Goal: Task Accomplishment & Management: Manage account settings

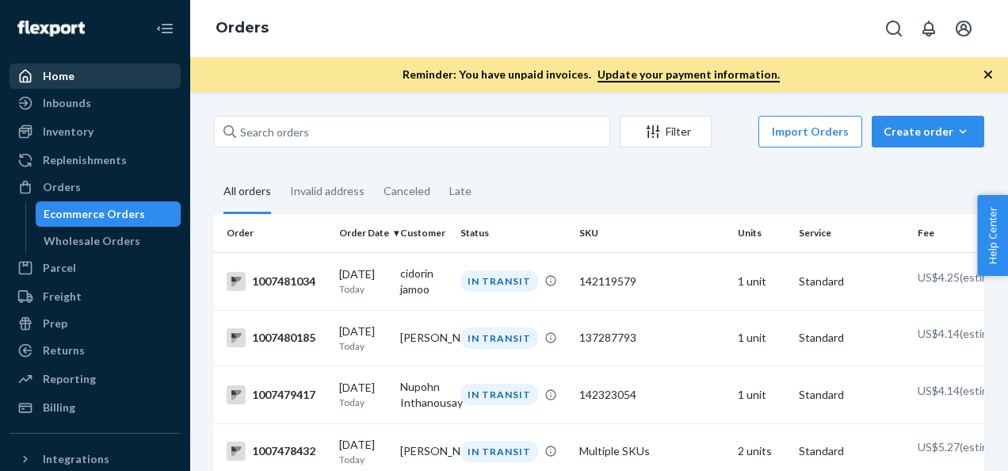
click at [65, 83] on div "Home" at bounding box center [59, 76] width 32 height 16
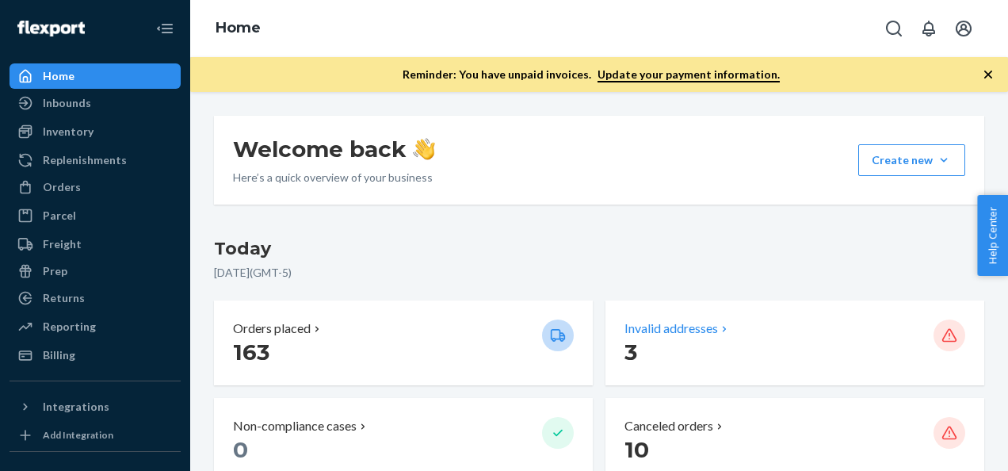
click at [688, 342] on p "3" at bounding box center [772, 351] width 296 height 29
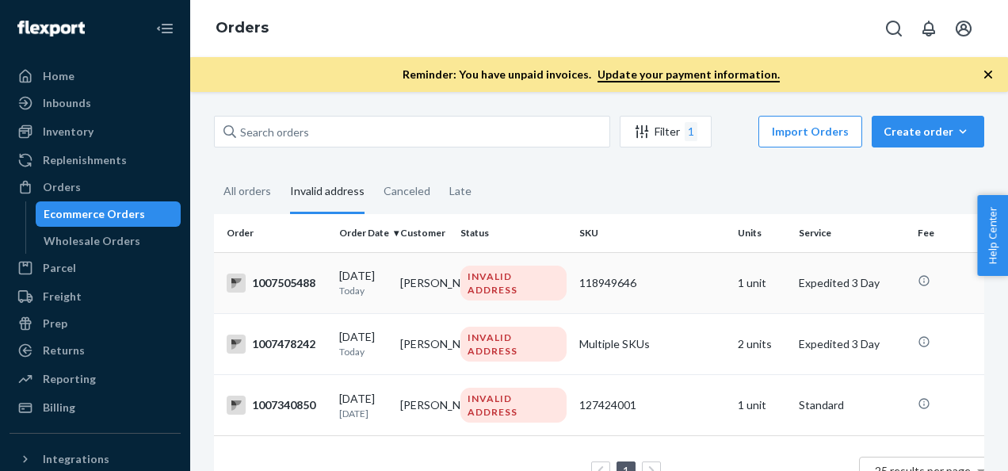
scroll to position [60, 0]
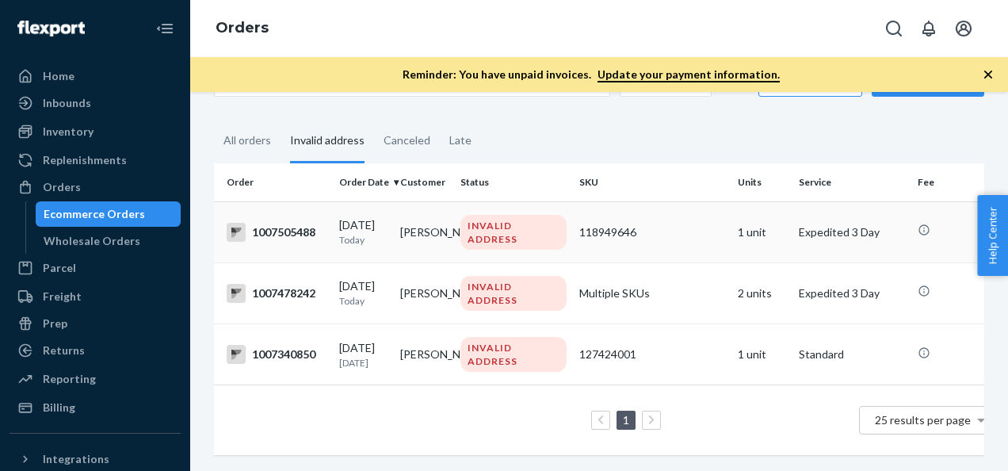
click at [410, 223] on td "[PERSON_NAME]" at bounding box center [424, 231] width 61 height 61
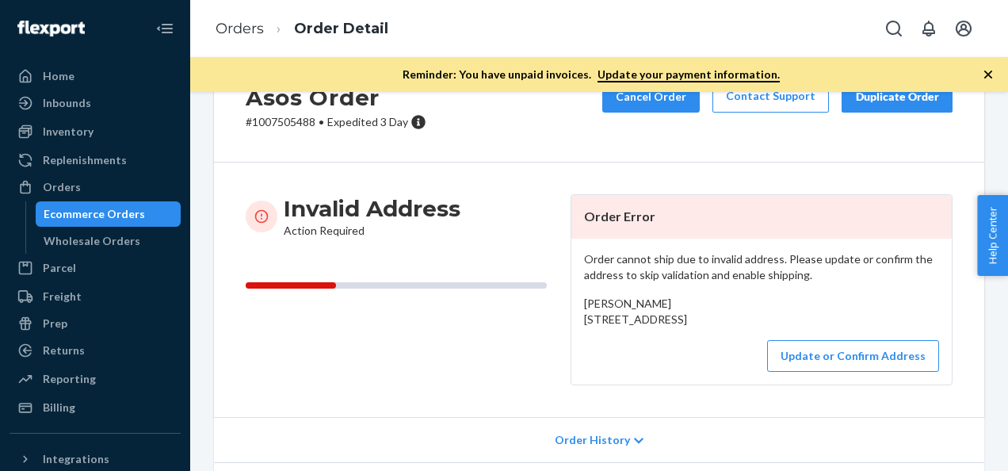
scroll to position [158, 0]
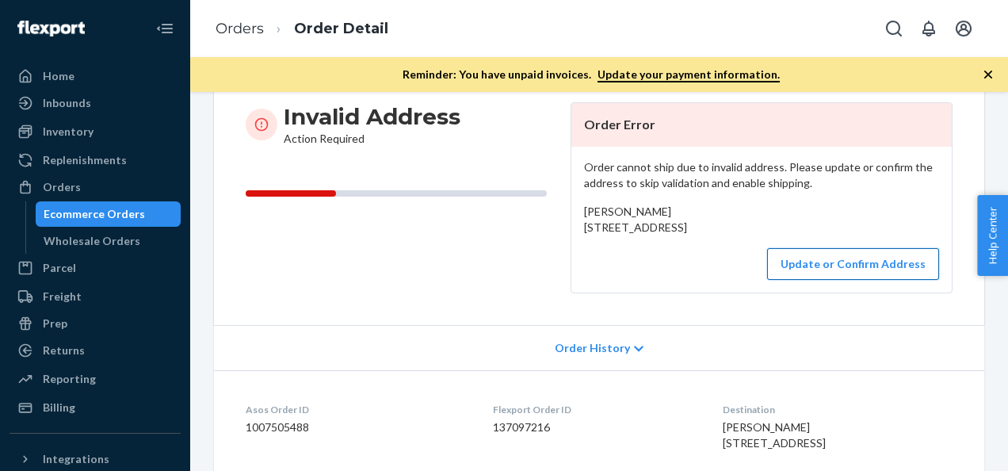
click at [844, 280] on button "Update or Confirm Address" at bounding box center [853, 264] width 172 height 32
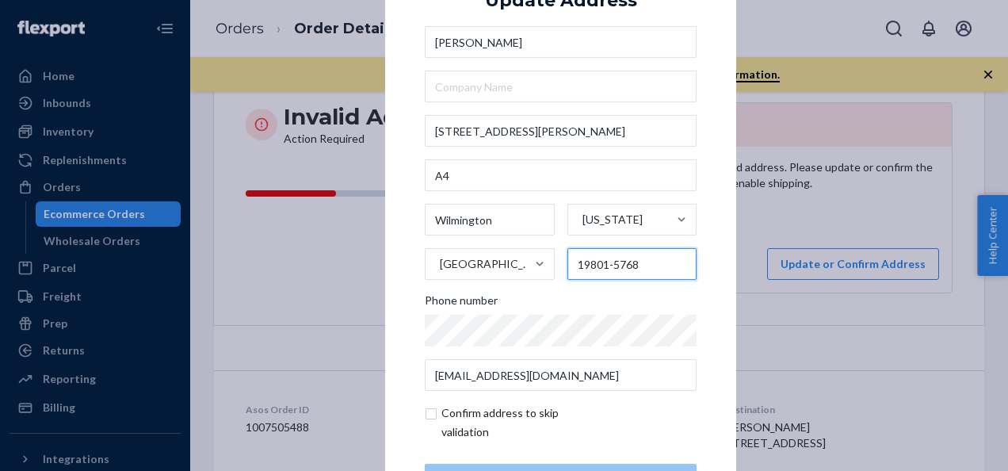
click at [678, 260] on input "19801-5768" at bounding box center [632, 264] width 130 height 32
type input "19801"
click at [581, 293] on div "Phone number" at bounding box center [561, 303] width 272 height 22
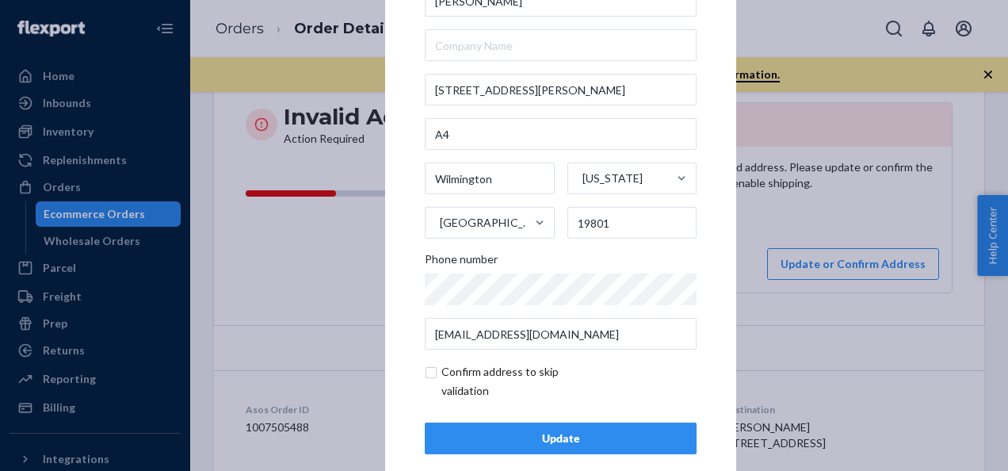
scroll to position [64, 0]
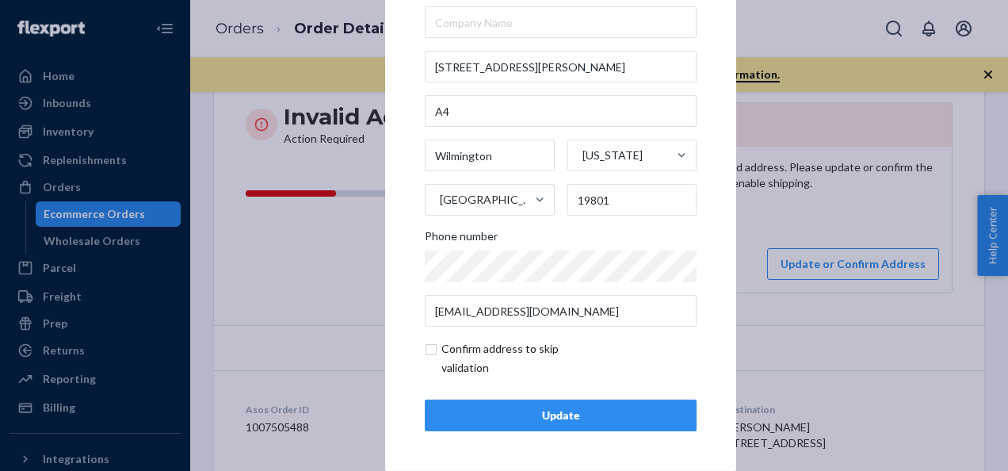
click at [506, 411] on div "Update" at bounding box center [560, 415] width 245 height 16
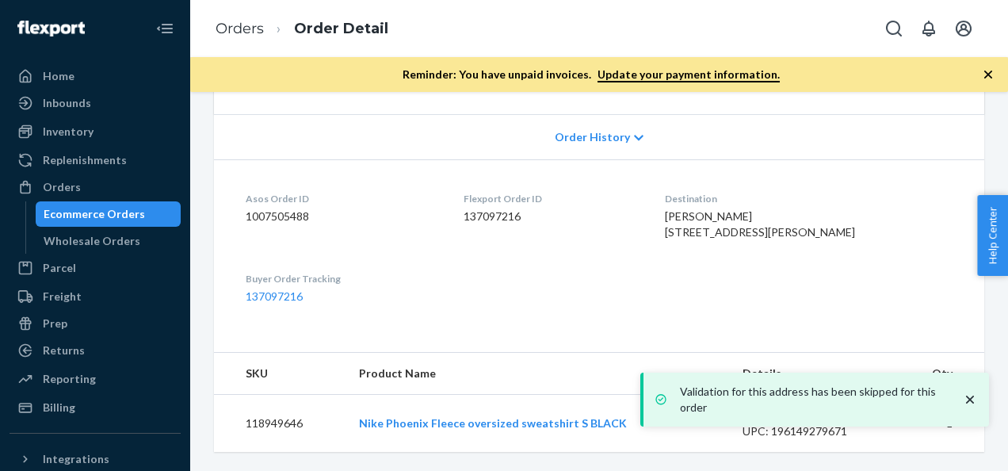
scroll to position [0, 0]
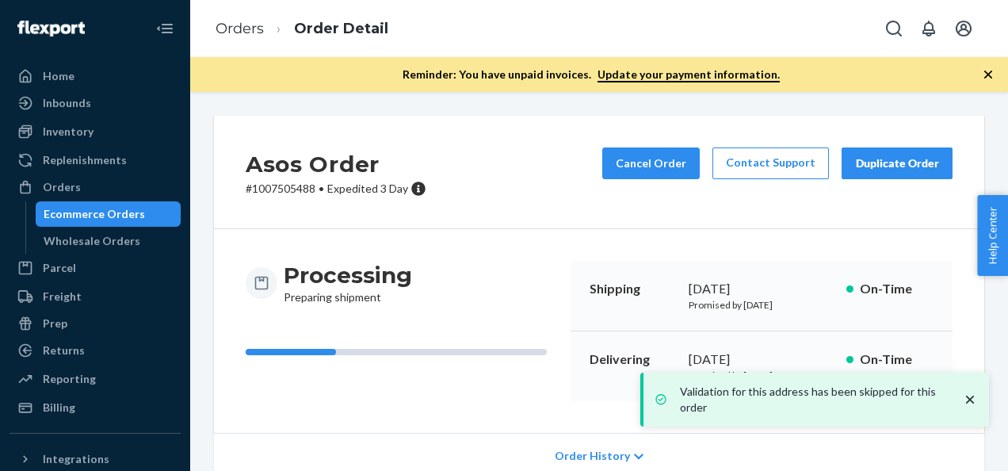
click at [90, 210] on div "Ecommerce Orders" at bounding box center [94, 214] width 101 height 16
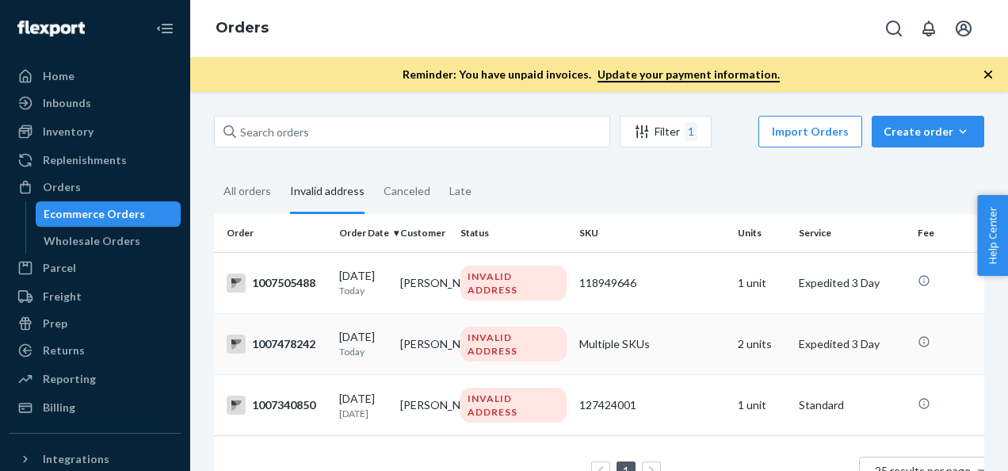
click at [407, 344] on td "Ira Ashin" at bounding box center [424, 343] width 61 height 61
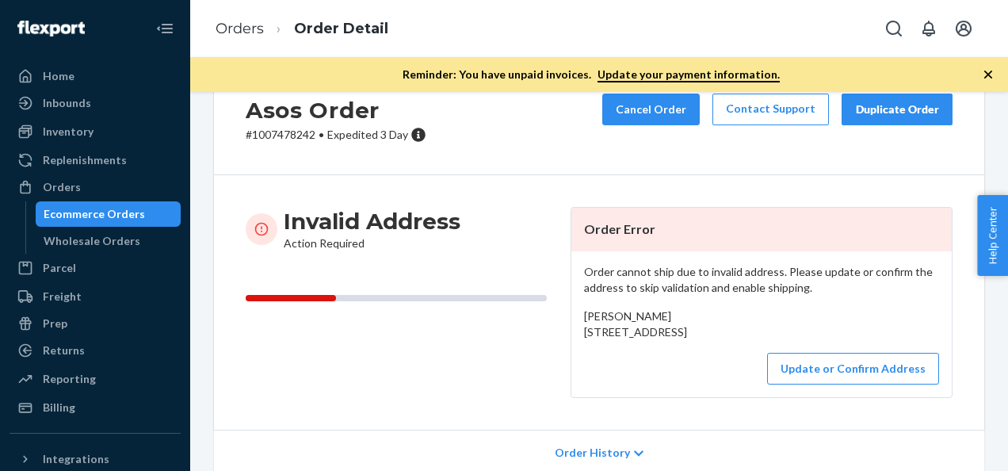
scroll to position [79, 0]
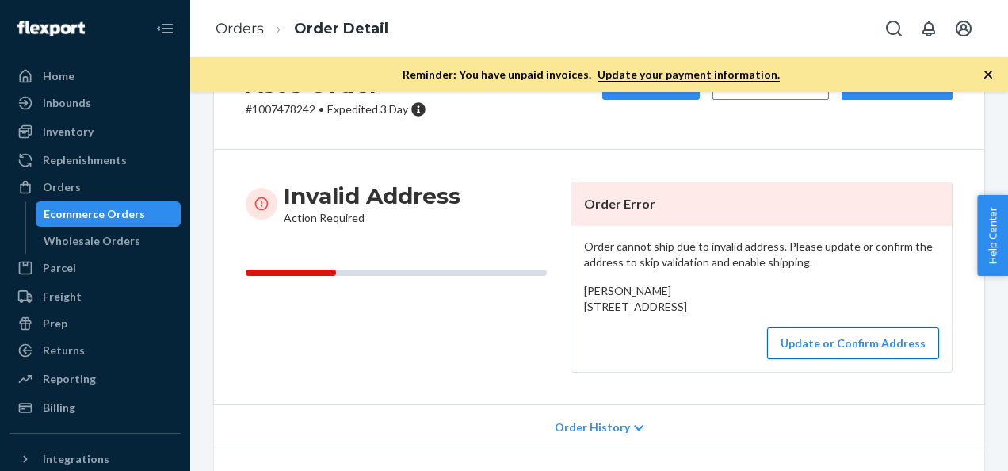
click at [882, 359] on button "Update or Confirm Address" at bounding box center [853, 343] width 172 height 32
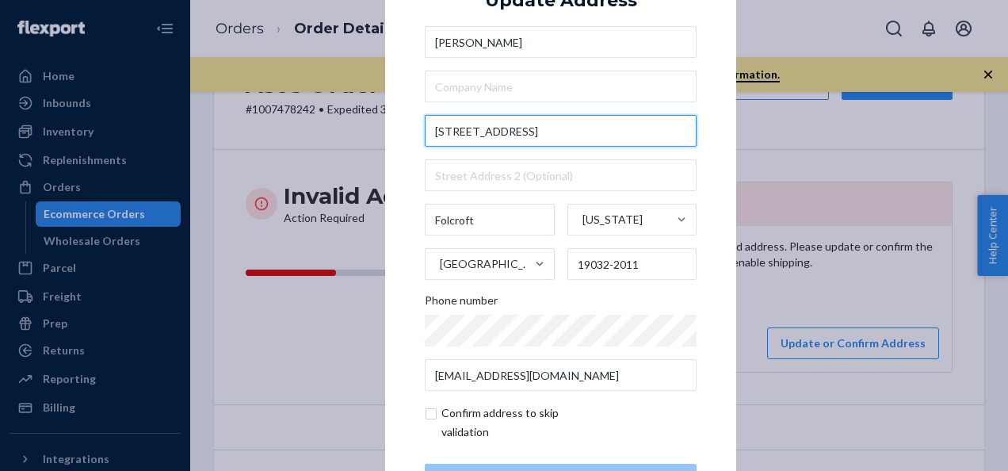
click at [456, 135] on input "70O Carpenters Xing Ste 1" at bounding box center [561, 131] width 272 height 32
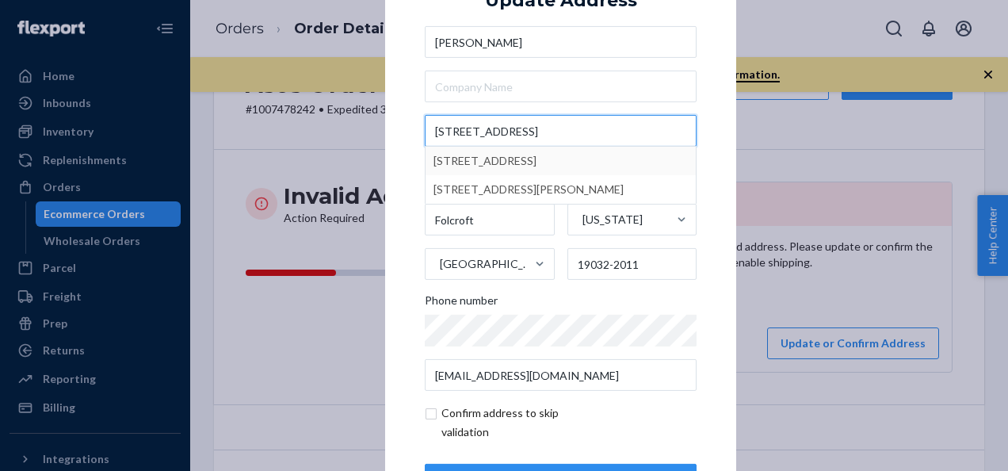
click at [513, 129] on input "700 Carpenters Xing Ste 1" at bounding box center [561, 131] width 272 height 32
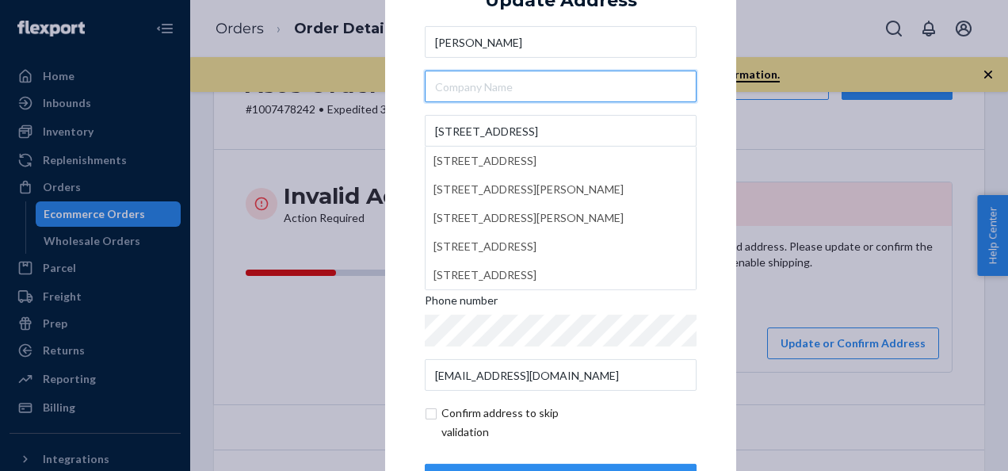
click at [619, 101] on input "text" at bounding box center [561, 87] width 272 height 32
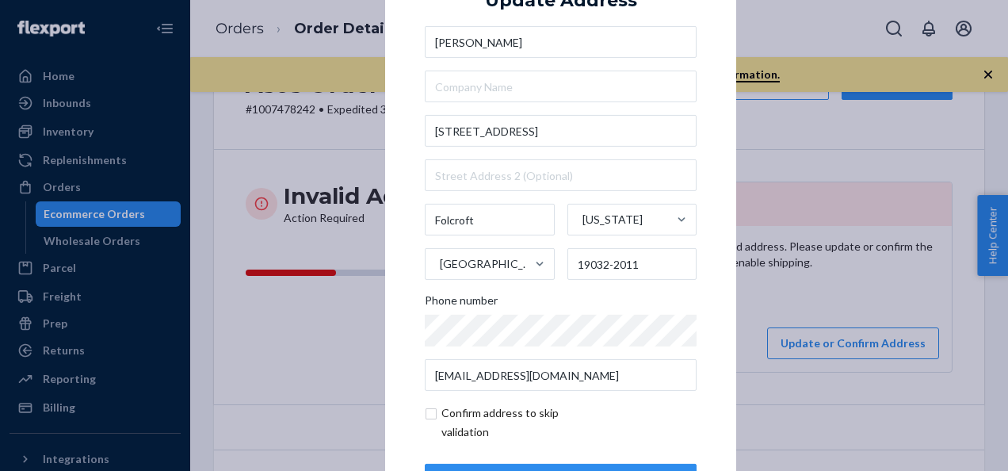
click at [385, 139] on div "× Update Address Ira Ashin 700 Carpenters Crossing Ste 1 Folcroft Pennsylvania …" at bounding box center [560, 235] width 351 height 599
click at [528, 170] on input "text" at bounding box center [561, 175] width 272 height 32
click at [403, 202] on div "× Update Address Ira Ashin 700 Carpenters Crossing Ste 1 Folcroft Pennsylvania …" at bounding box center [560, 235] width 351 height 599
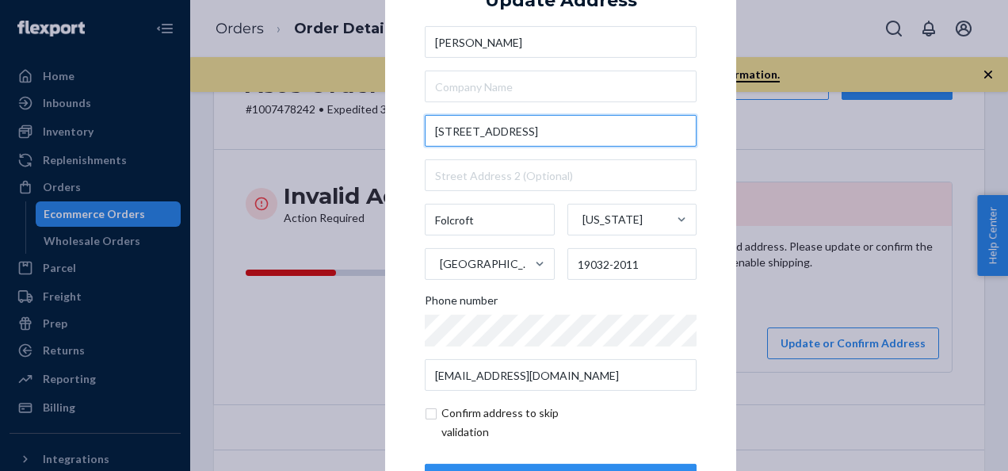
click at [574, 139] on input "700 Carpenters Crossing Ste 1" at bounding box center [561, 131] width 272 height 32
click at [549, 132] on input "700 Carpenters Crossing Ste 1" at bounding box center [561, 131] width 272 height 32
click at [608, 140] on input "700 Carpenters Crossing Ste 1" at bounding box center [561, 131] width 272 height 32
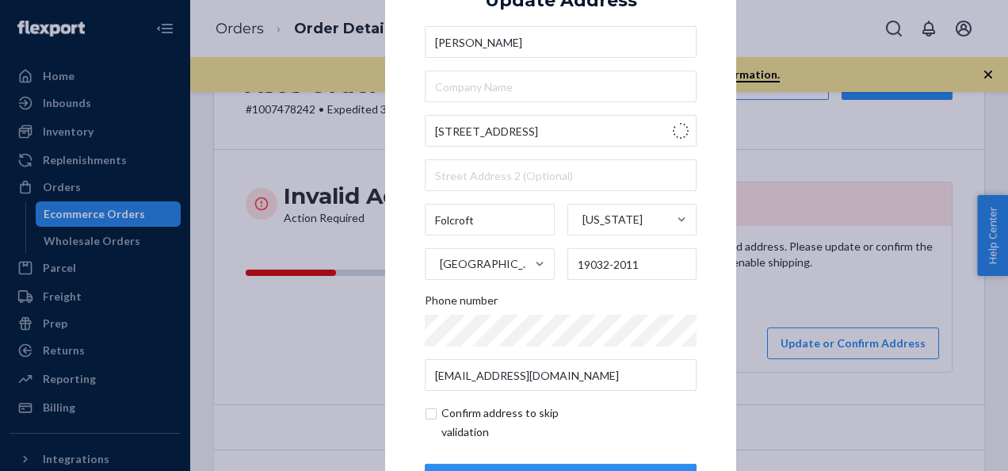
type input "700 Carpenters Crossing"
type input "1"
type input "19032"
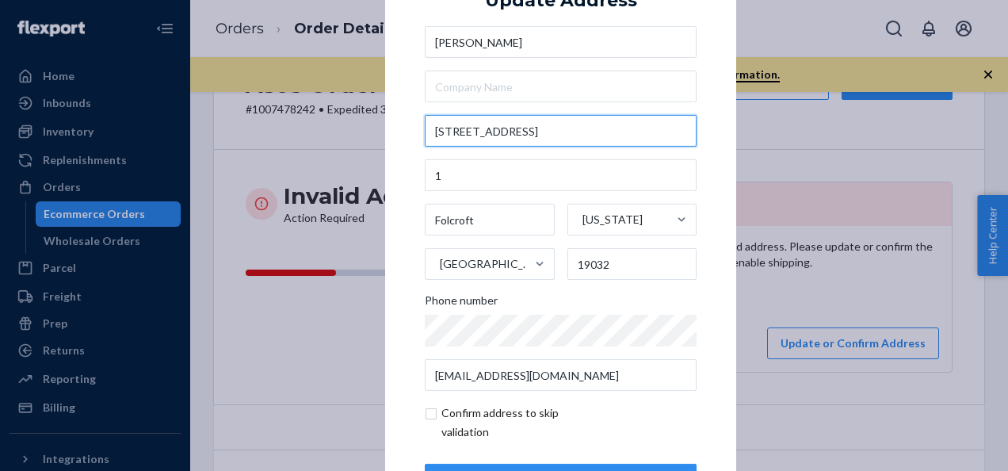
click at [578, 131] on input "700 Carpenters Crossing" at bounding box center [561, 131] width 272 height 32
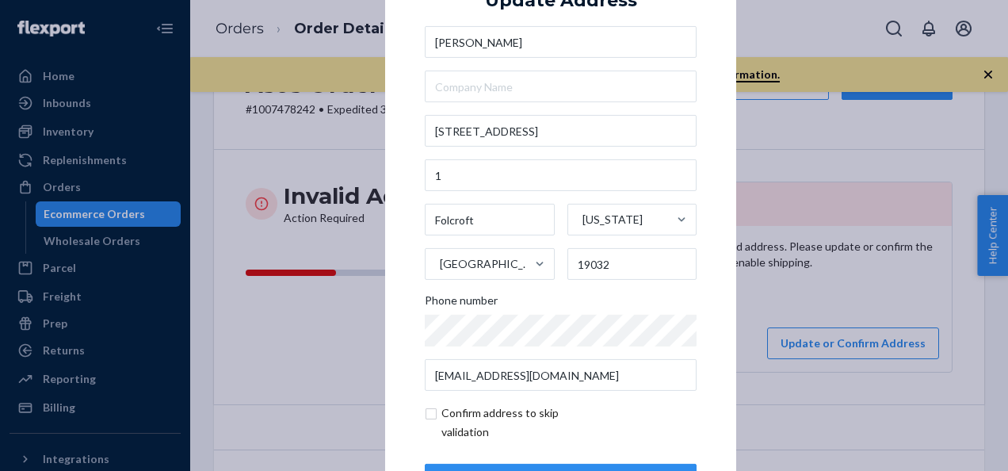
click at [391, 274] on div "× Update Address Ira Ashin 700 Carpenters Crossing 1 Folcroft Pennsylvania Unit…" at bounding box center [560, 235] width 351 height 599
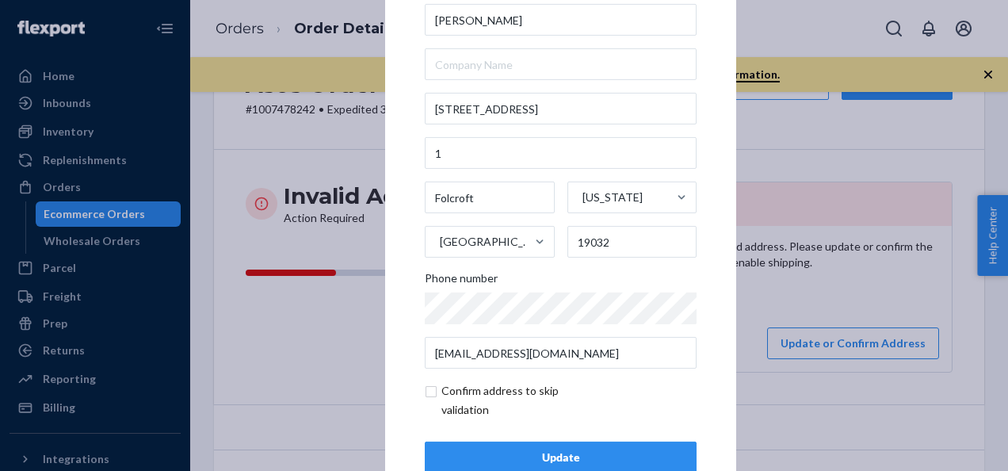
scroll to position [0, 0]
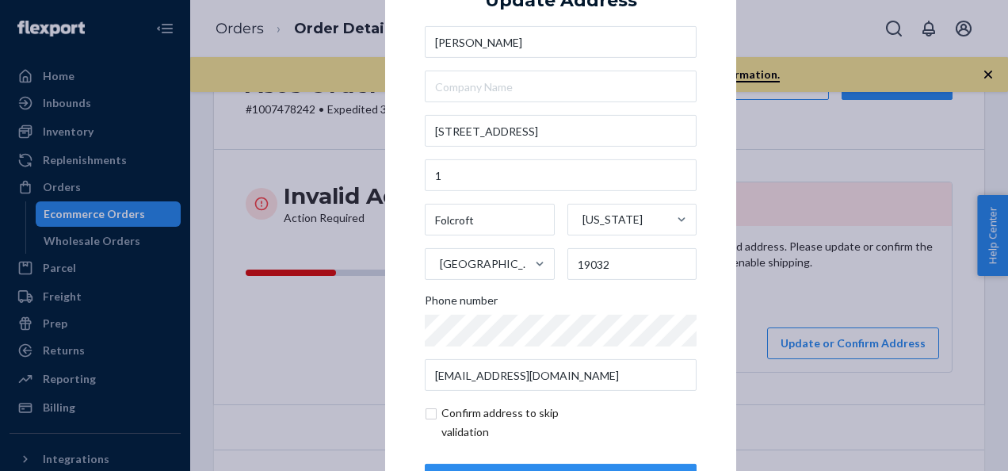
click at [813, 233] on div "× Update Address Ira Ashin 700 Carpenters Crossing 1 Folcroft Pennsylvania Unit…" at bounding box center [504, 235] width 1008 height 471
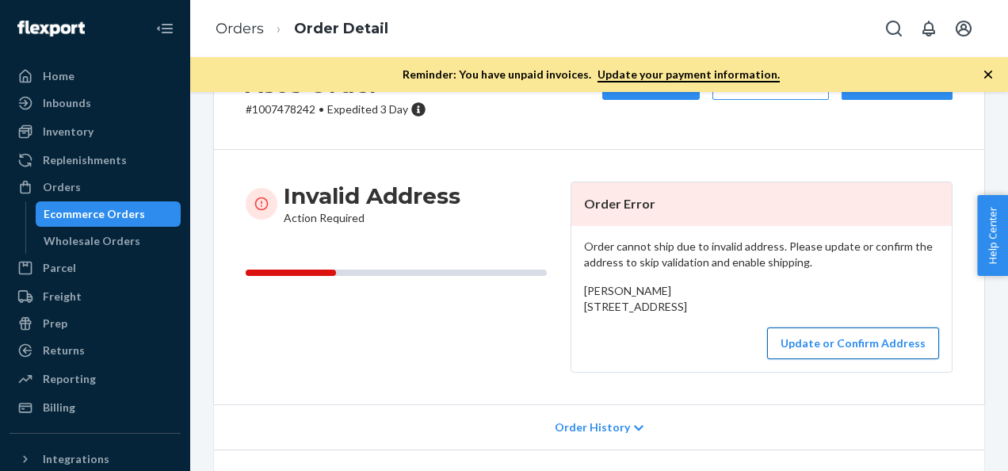
click at [812, 359] on button "Update or Confirm Address" at bounding box center [853, 343] width 172 height 32
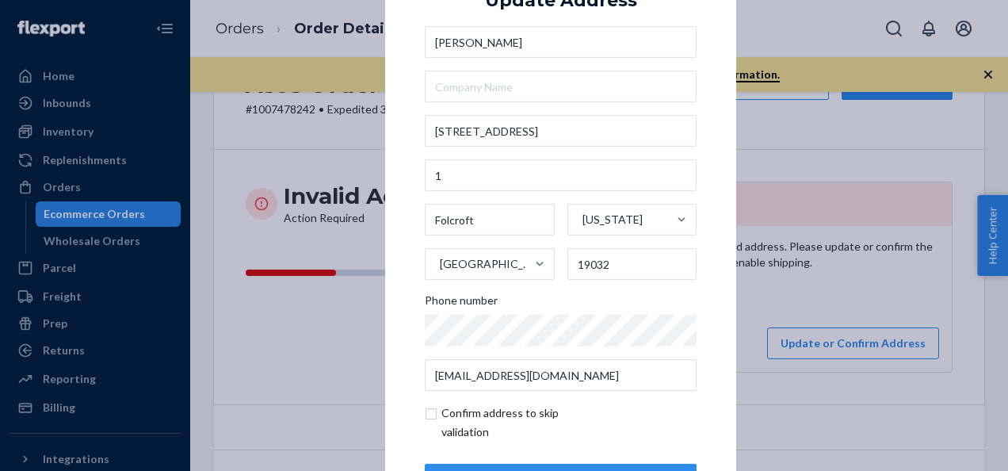
click at [504, 193] on div "Ira Ashin 700 Carpenters Crossing 1 Folcroft Pennsylvania United States 19032 P…" at bounding box center [561, 208] width 272 height 364
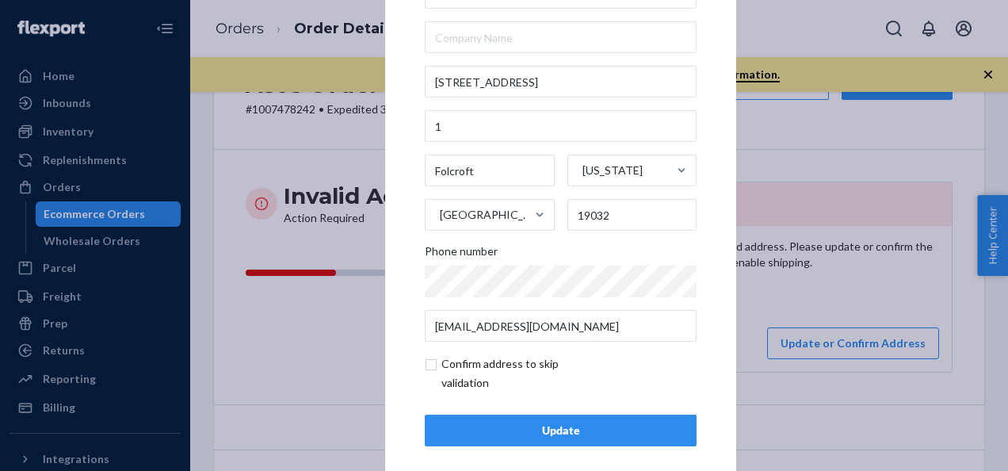
scroll to position [64, 0]
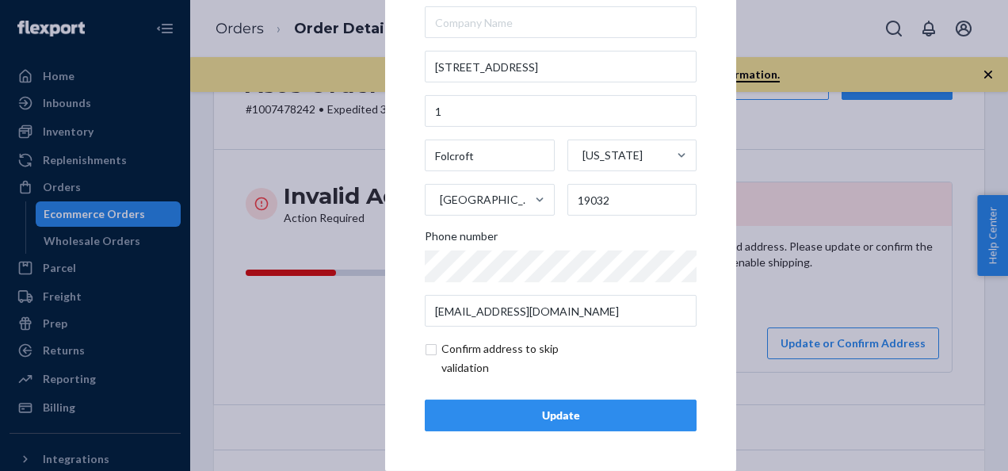
click at [549, 417] on div "Update" at bounding box center [560, 415] width 245 height 16
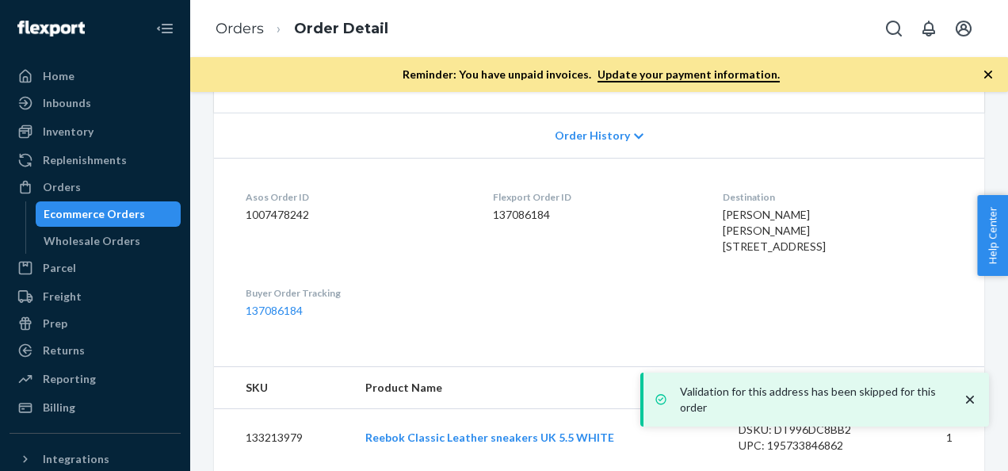
scroll to position [263, 0]
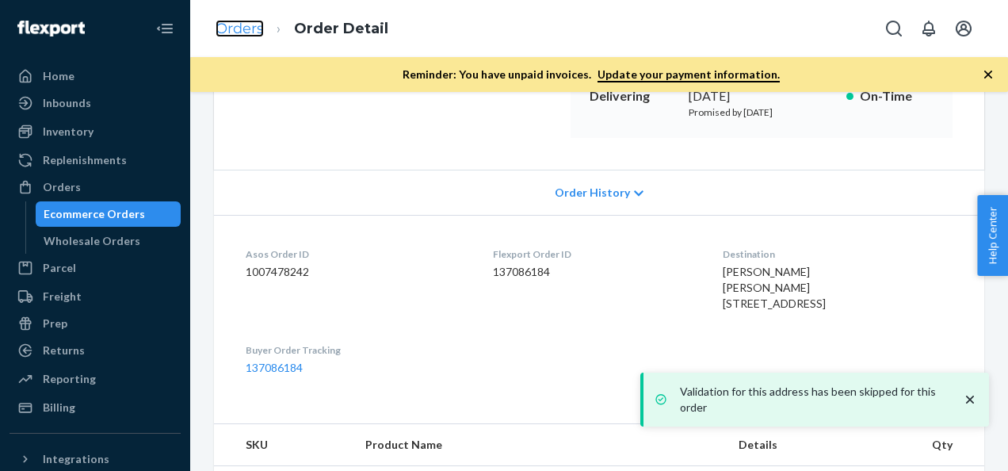
click at [253, 24] on link "Orders" at bounding box center [239, 28] width 48 height 17
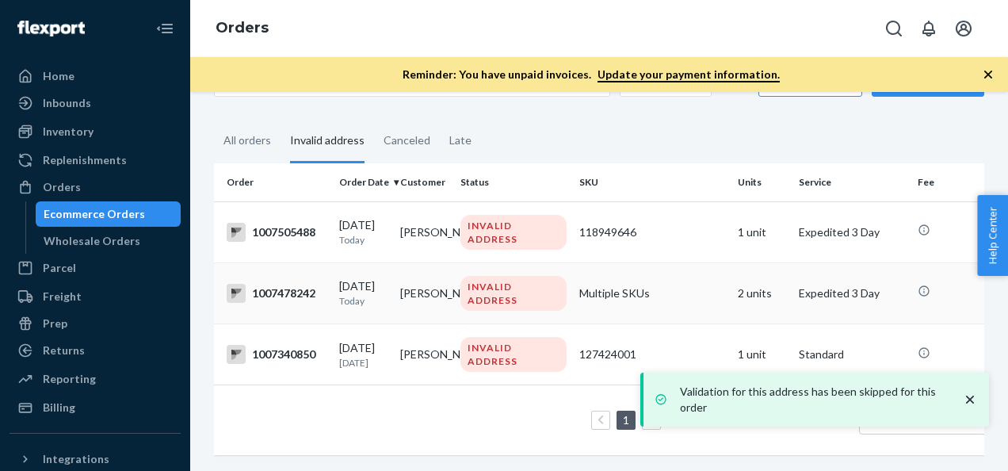
scroll to position [60, 0]
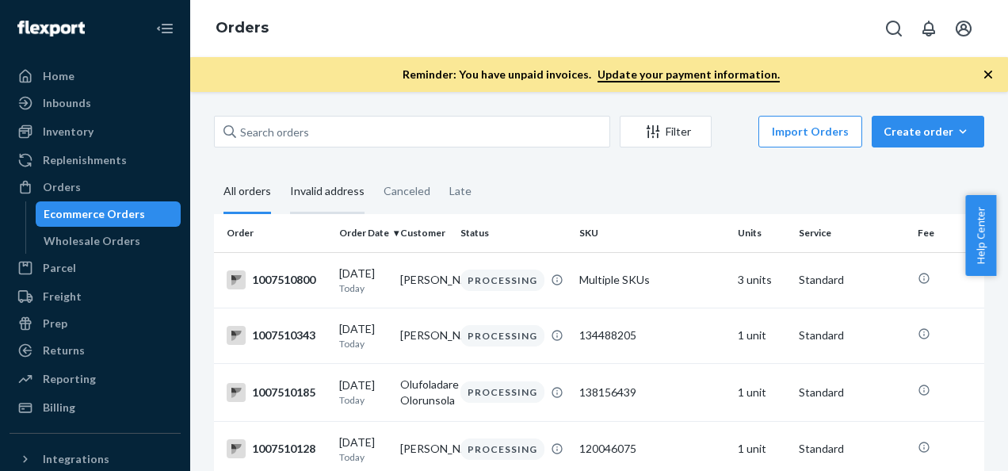
click at [318, 189] on div "Invalid address" at bounding box center [327, 192] width 74 height 44
click at [280, 170] on input "Invalid address" at bounding box center [280, 170] width 0 height 0
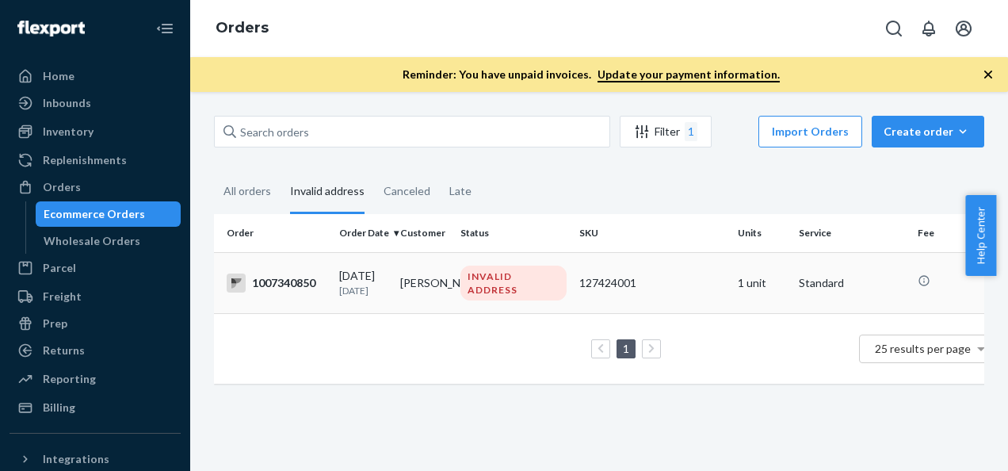
click at [415, 286] on td "[PERSON_NAME]" at bounding box center [424, 282] width 61 height 61
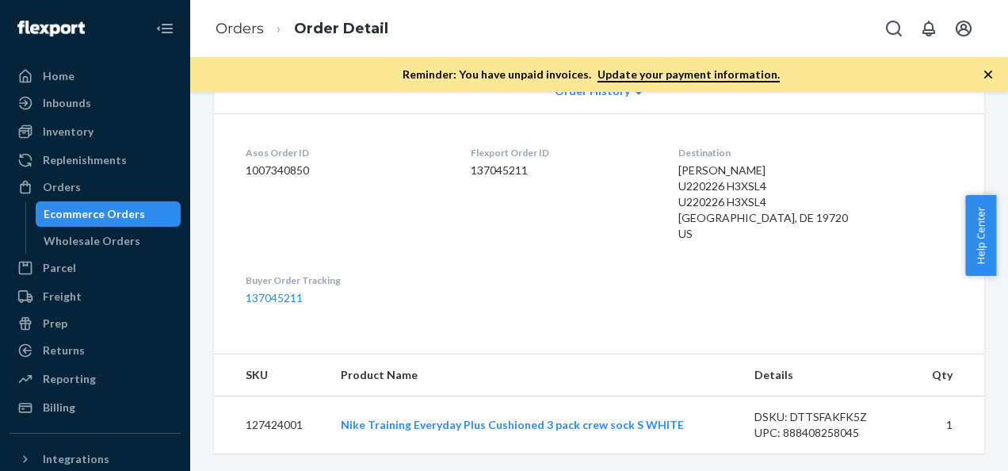
scroll to position [383, 0]
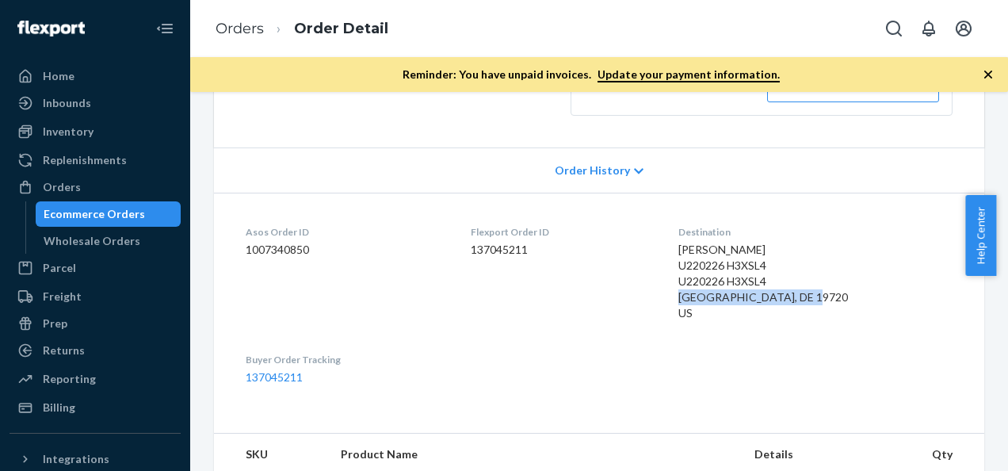
drag, startPoint x: 730, startPoint y: 313, endPoint x: 699, endPoint y: 295, distance: 36.2
click at [699, 295] on dl "Asos Order ID 1007340850 Flexport Order ID 137045211 Destination [PERSON_NAME] …" at bounding box center [599, 304] width 770 height 224
drag, startPoint x: 699, startPoint y: 295, endPoint x: 750, endPoint y: 312, distance: 54.1
click at [750, 312] on div "[PERSON_NAME] U220226 H3XSL4 U220226 H3XSL4 [GEOGRAPHIC_DATA], DE 19720 US" at bounding box center [815, 281] width 274 height 79
click at [840, 285] on div "[PERSON_NAME] U220226 H3XSL4 U220226 H3XSL4 [GEOGRAPHIC_DATA], DE 19720 US" at bounding box center [815, 281] width 274 height 79
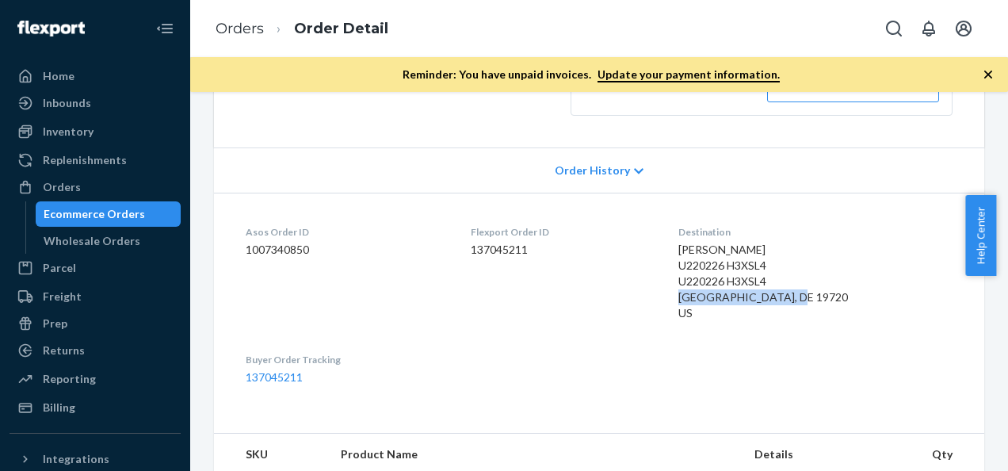
drag, startPoint x: 825, startPoint y: 295, endPoint x: 707, endPoint y: 300, distance: 118.9
click at [707, 300] on dl "Asos Order ID 1007340850 Flexport Order ID 137045211 Destination [PERSON_NAME] …" at bounding box center [599, 304] width 770 height 224
drag, startPoint x: 707, startPoint y: 300, endPoint x: 722, endPoint y: 296, distance: 16.3
copy span "[GEOGRAPHIC_DATA], DE 19720"
click at [528, 314] on div "Flexport Order ID 137045211" at bounding box center [562, 276] width 183 height 102
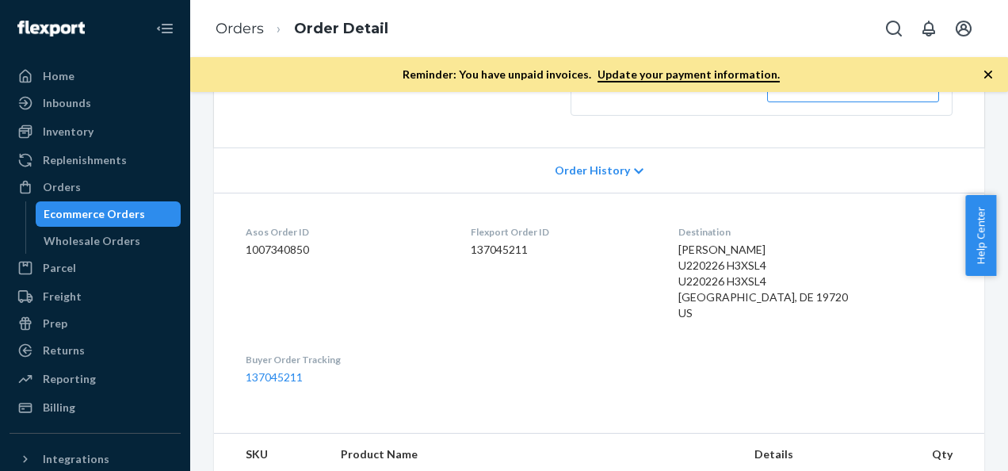
scroll to position [463, 0]
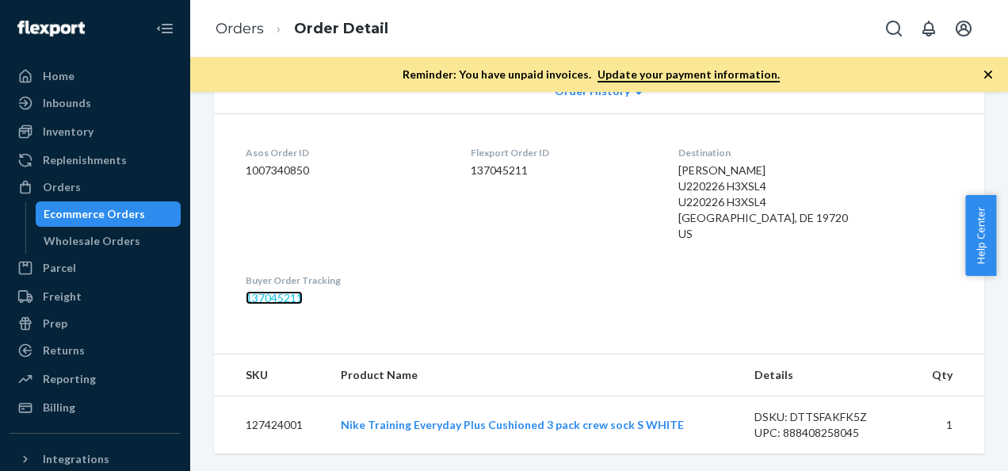
click at [274, 293] on link "137045211" at bounding box center [274, 297] width 57 height 13
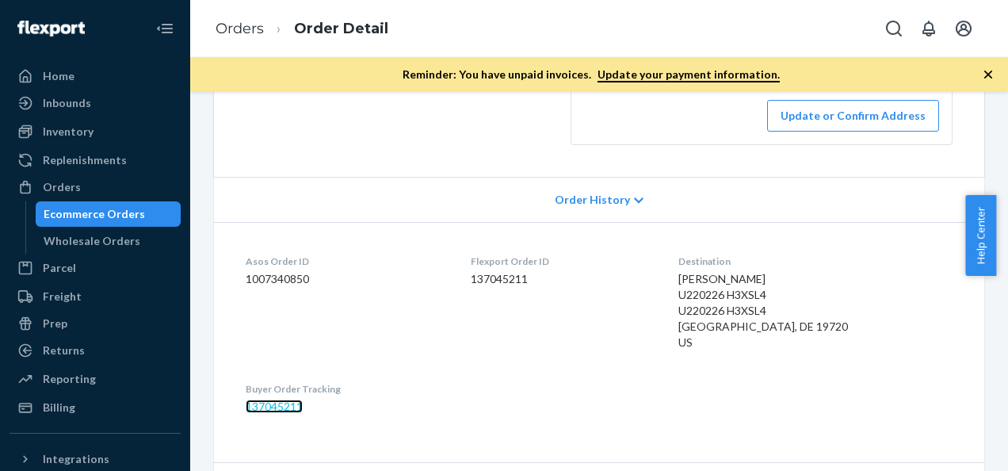
scroll to position [304, 0]
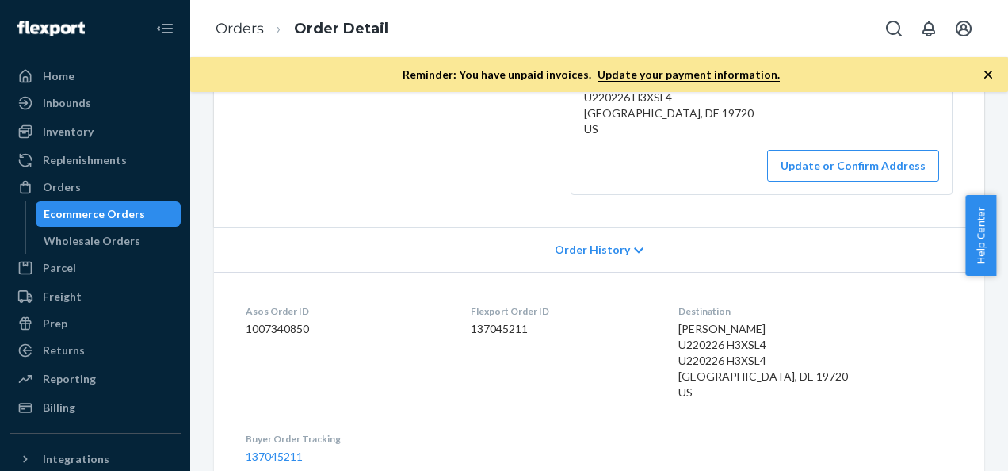
click at [634, 253] on icon at bounding box center [639, 250] width 10 height 11
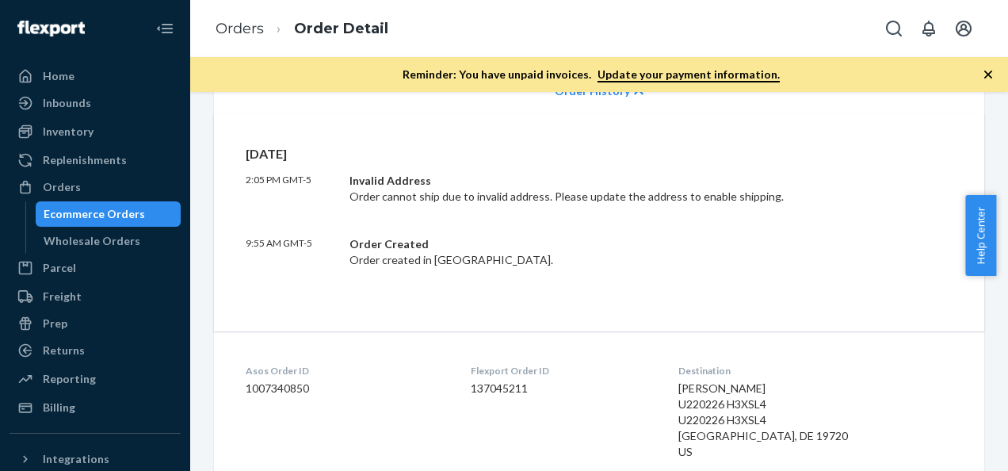
scroll to position [383, 0]
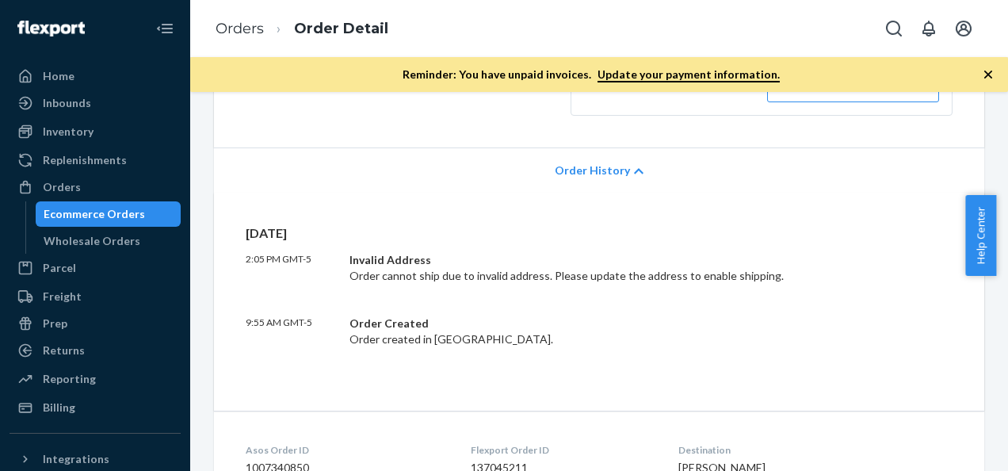
click at [634, 169] on icon at bounding box center [639, 171] width 10 height 6
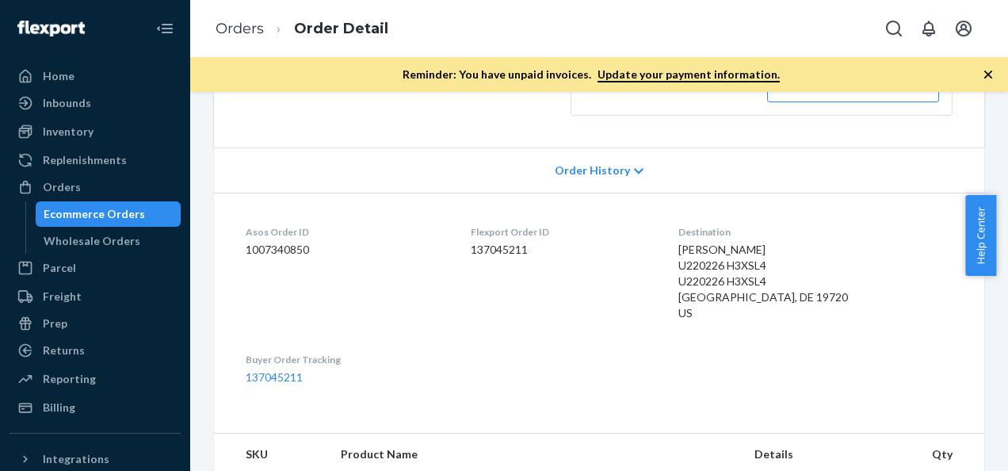
click at [735, 303] on div "[PERSON_NAME] U220226 H3XSL4 U220226 H3XSL4 [GEOGRAPHIC_DATA], DE 19720 US" at bounding box center [815, 281] width 274 height 79
click at [726, 280] on span "[PERSON_NAME] U220226 H3XSL4 U220226 H3XSL4 [GEOGRAPHIC_DATA], DE 19720 US" at bounding box center [763, 280] width 170 height 77
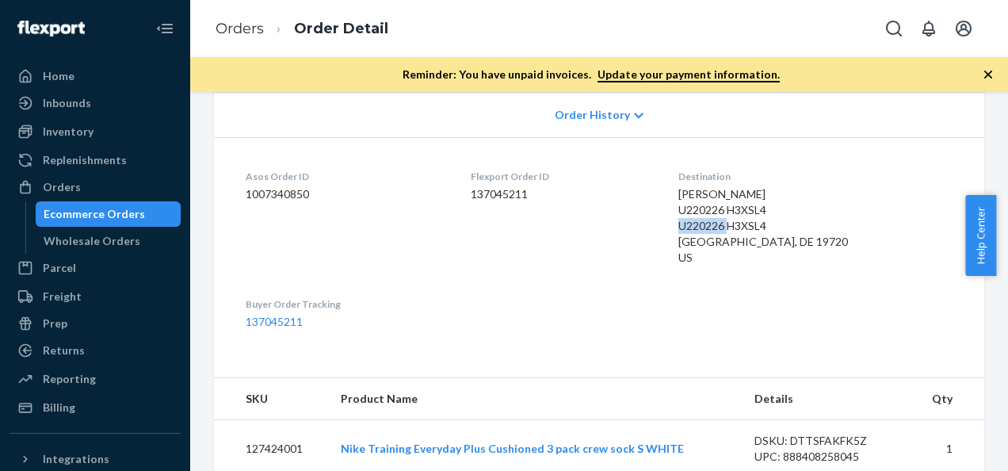
scroll to position [463, 0]
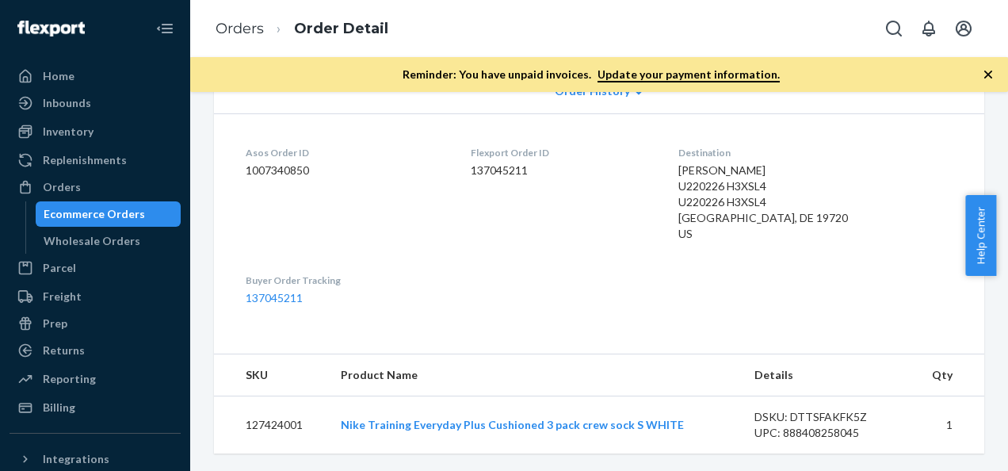
click at [711, 260] on dl "Asos Order ID 1007340850 Flexport Order ID 137045211 Destination [PERSON_NAME] …" at bounding box center [599, 225] width 770 height 224
click at [711, 246] on div "Destination [PERSON_NAME] U220226 H3XSL4 U220226 H3XSL4 [GEOGRAPHIC_DATA] 19720…" at bounding box center [815, 197] width 274 height 102
click at [711, 280] on dl "Asos Order ID 1007340850 Flexport Order ID 137045211 Destination [PERSON_NAME] …" at bounding box center [599, 225] width 770 height 224
click at [710, 248] on dl "Asos Order ID 1007340850 Flexport Order ID 137045211 Destination [PERSON_NAME] …" at bounding box center [599, 225] width 770 height 224
click at [745, 208] on div "[PERSON_NAME] U220226 H3XSL4 U220226 H3XSL4 [GEOGRAPHIC_DATA], DE 19720 US" at bounding box center [815, 201] width 274 height 79
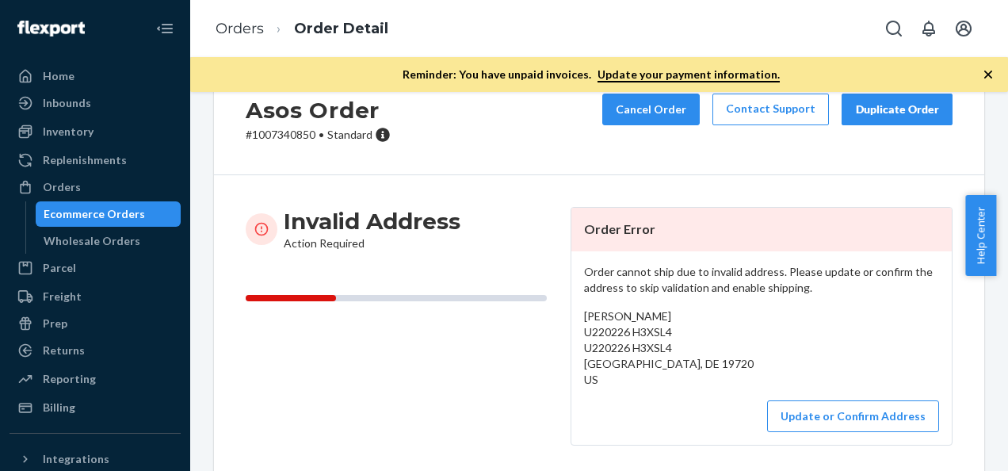
scroll to position [79, 0]
